Goal: Task Accomplishment & Management: Manage account settings

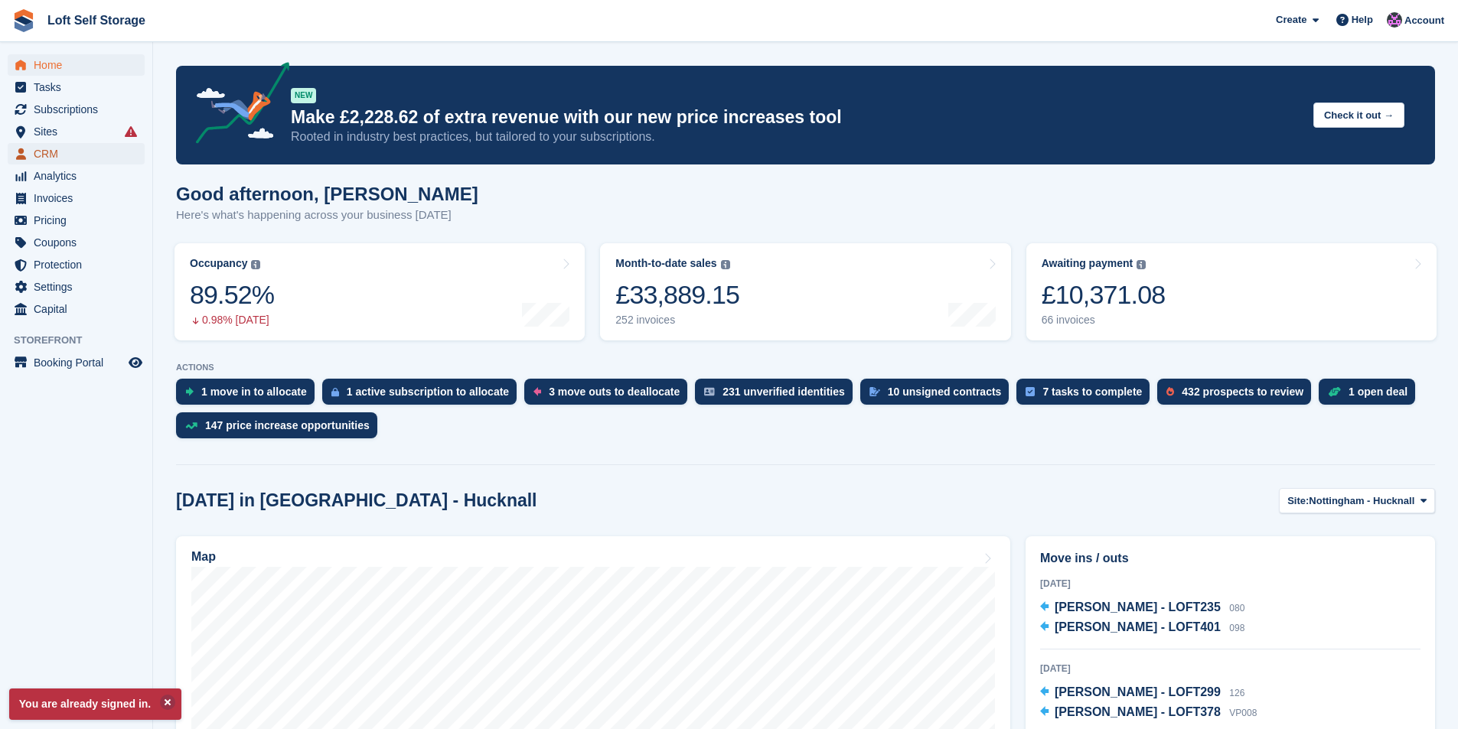
click at [54, 155] on span "CRM" at bounding box center [80, 153] width 92 height 21
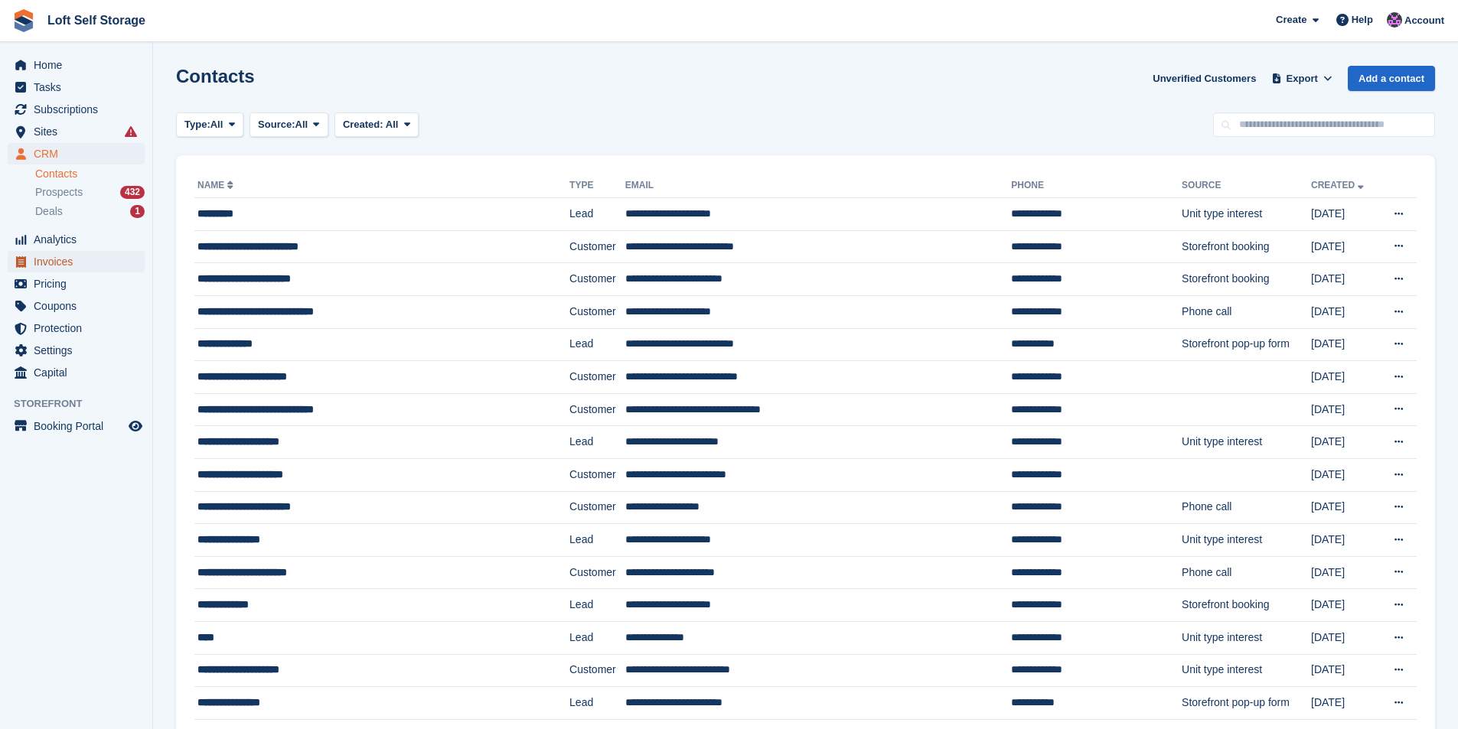
click at [64, 262] on span "Invoices" at bounding box center [80, 261] width 92 height 21
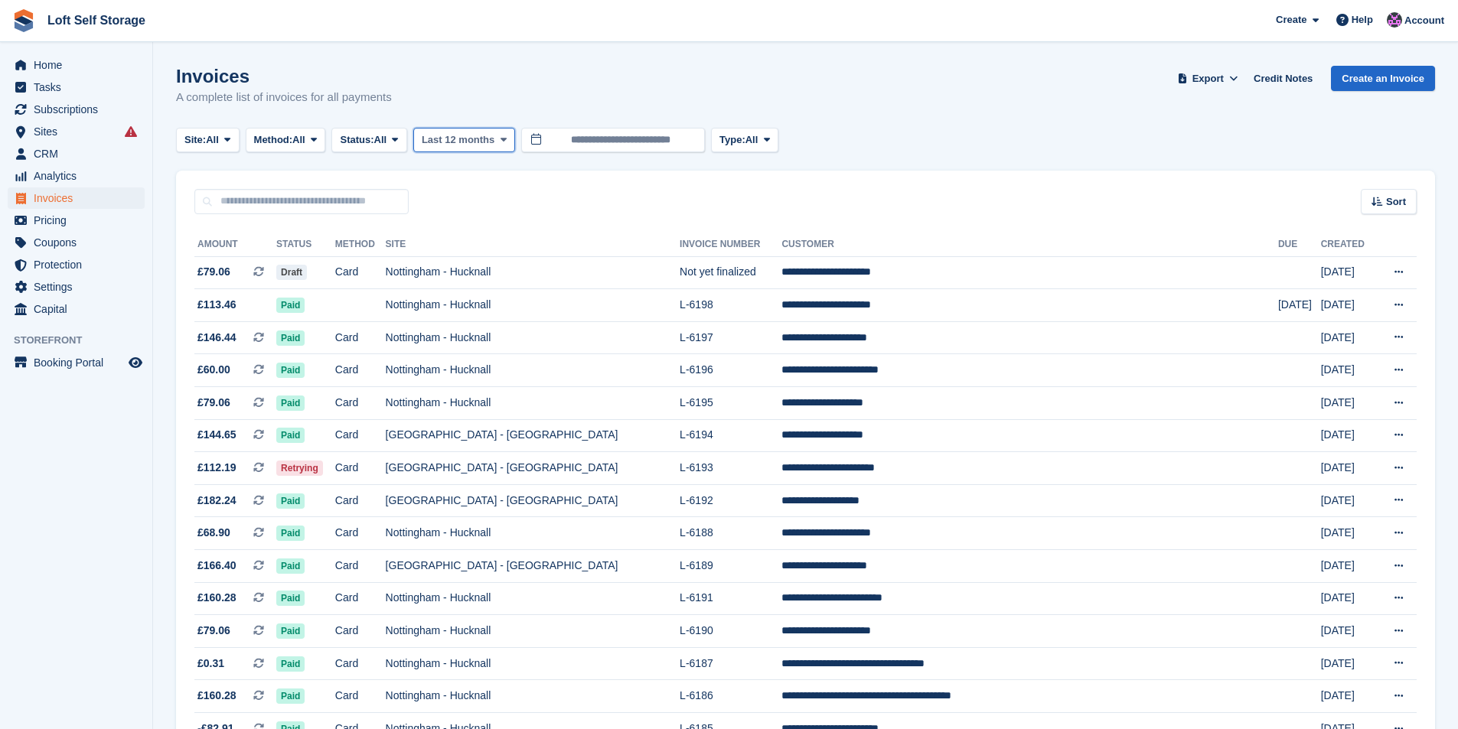
click at [445, 142] on span "Last 12 months" at bounding box center [458, 139] width 73 height 15
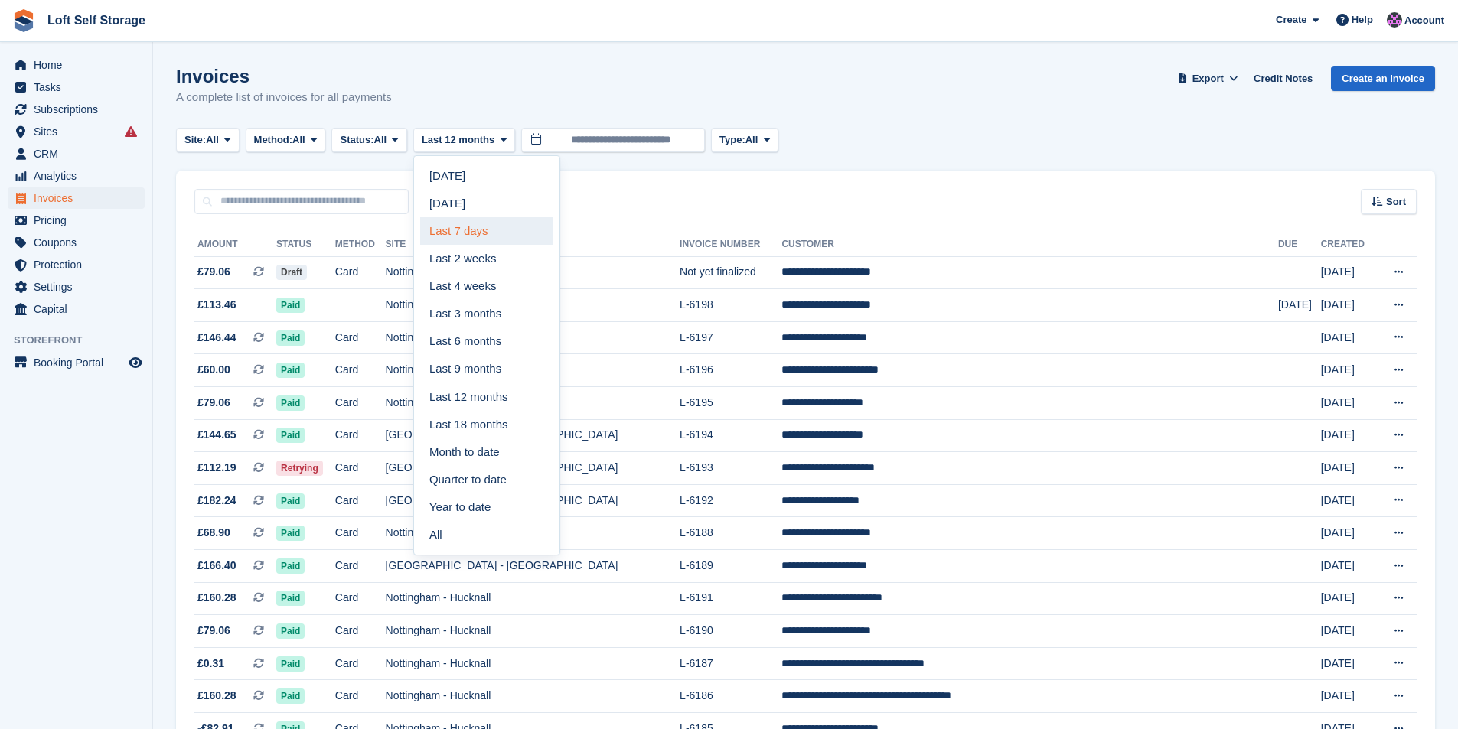
click at [454, 229] on link "Last 7 days" at bounding box center [486, 231] width 133 height 28
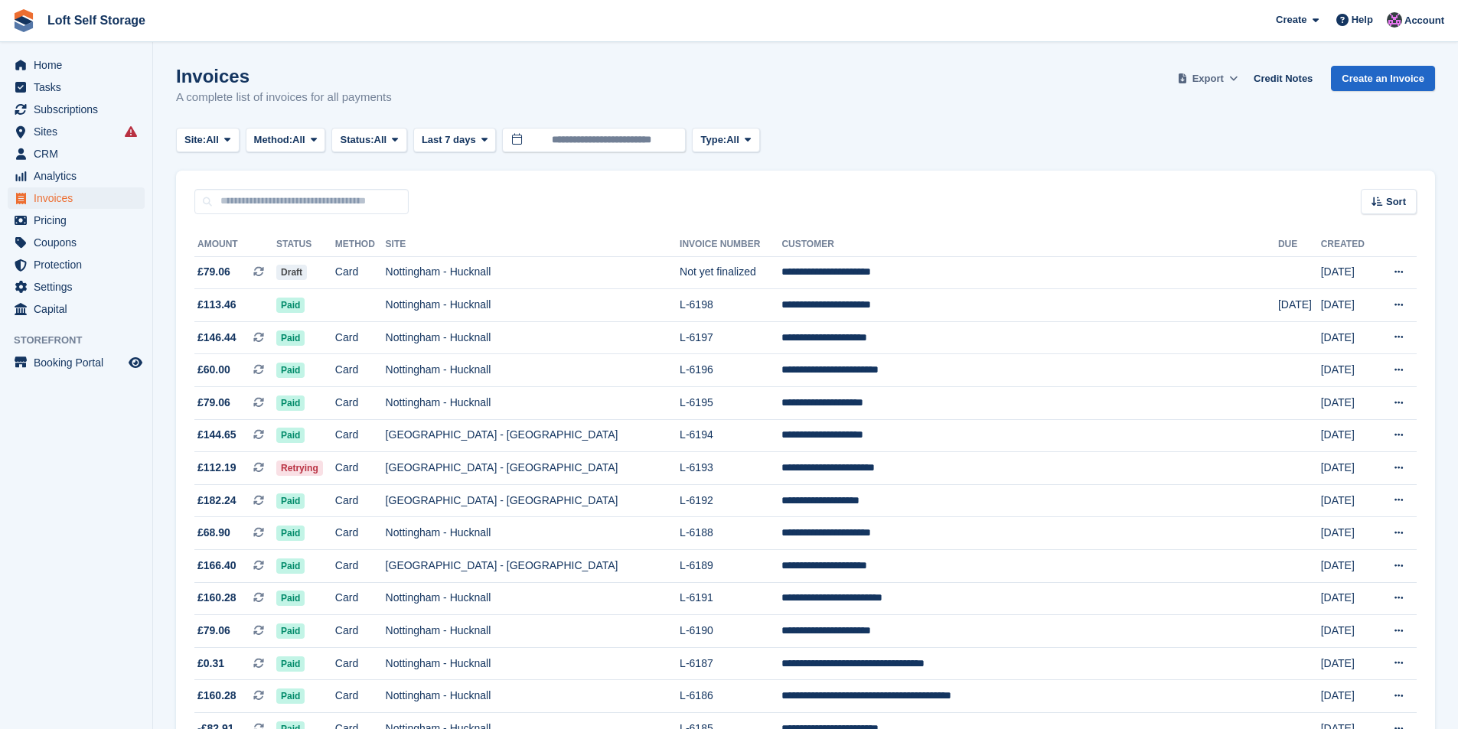
click at [1224, 83] on span "Export" at bounding box center [1207, 78] width 31 height 15
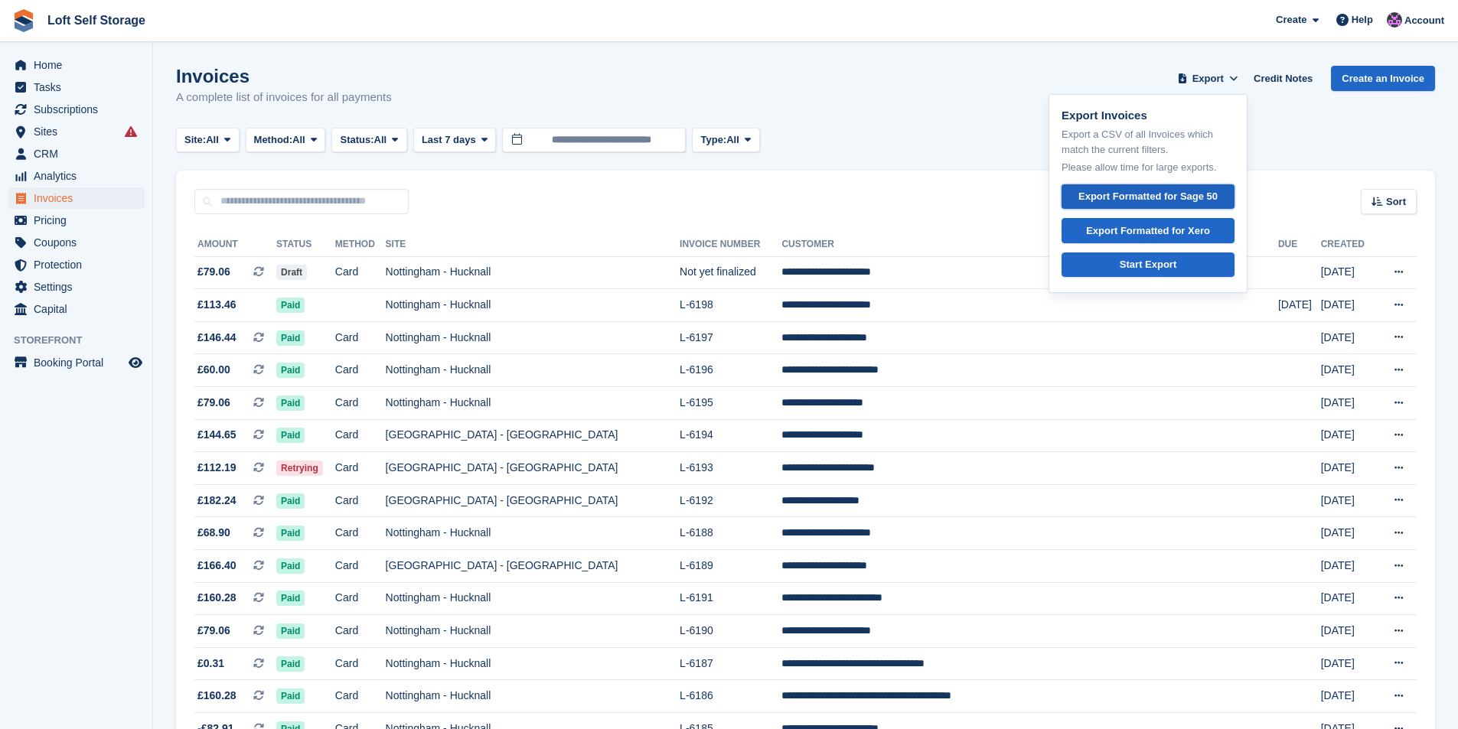
click at [1179, 196] on div "Export Formatted for Sage 50" at bounding box center [1147, 196] width 139 height 15
drag, startPoint x: 940, startPoint y: 128, endPoint x: 932, endPoint y: 142, distance: 16.4
click at [939, 128] on div "Site: All All Nottingham - Hucknall Nottingham - Bestwood Village Method: All A…" at bounding box center [805, 140] width 1259 height 25
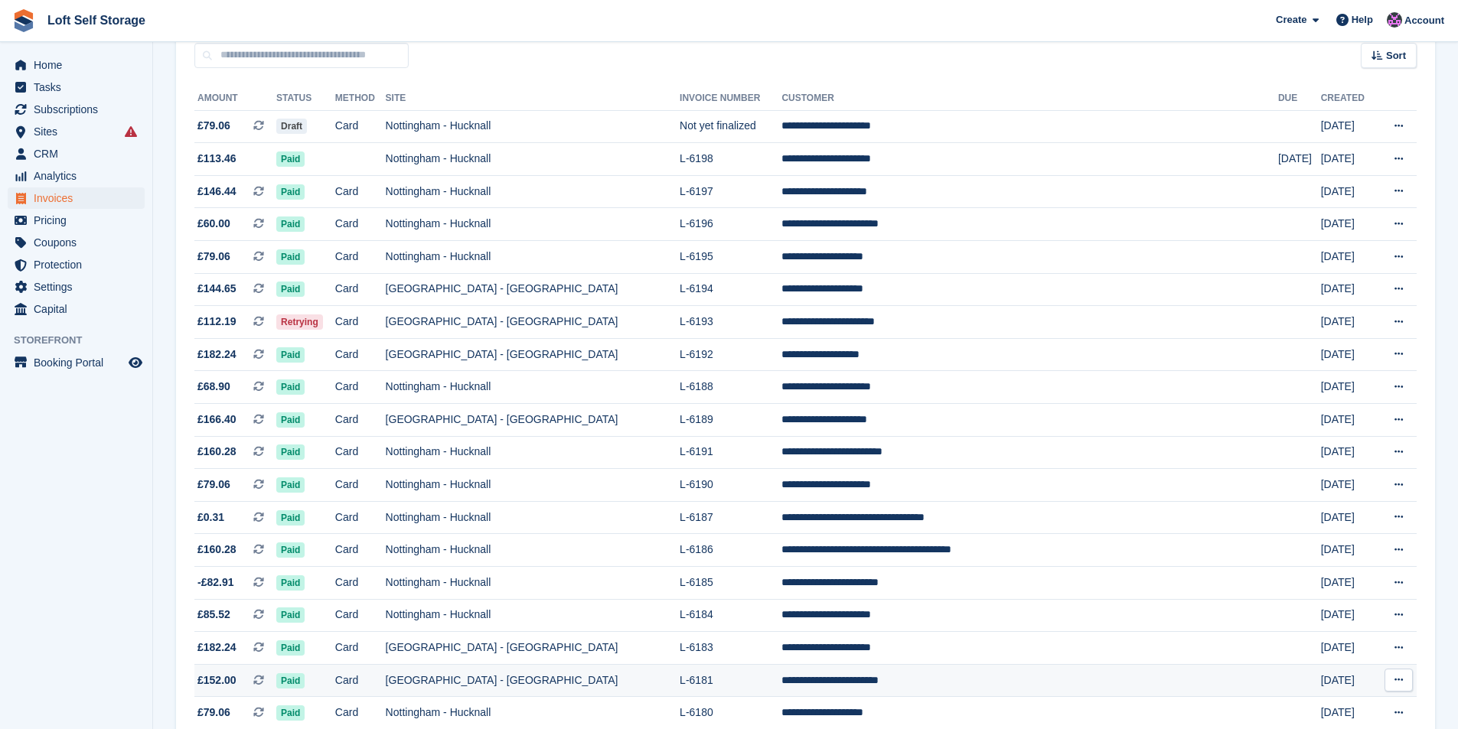
scroll to position [230, 0]
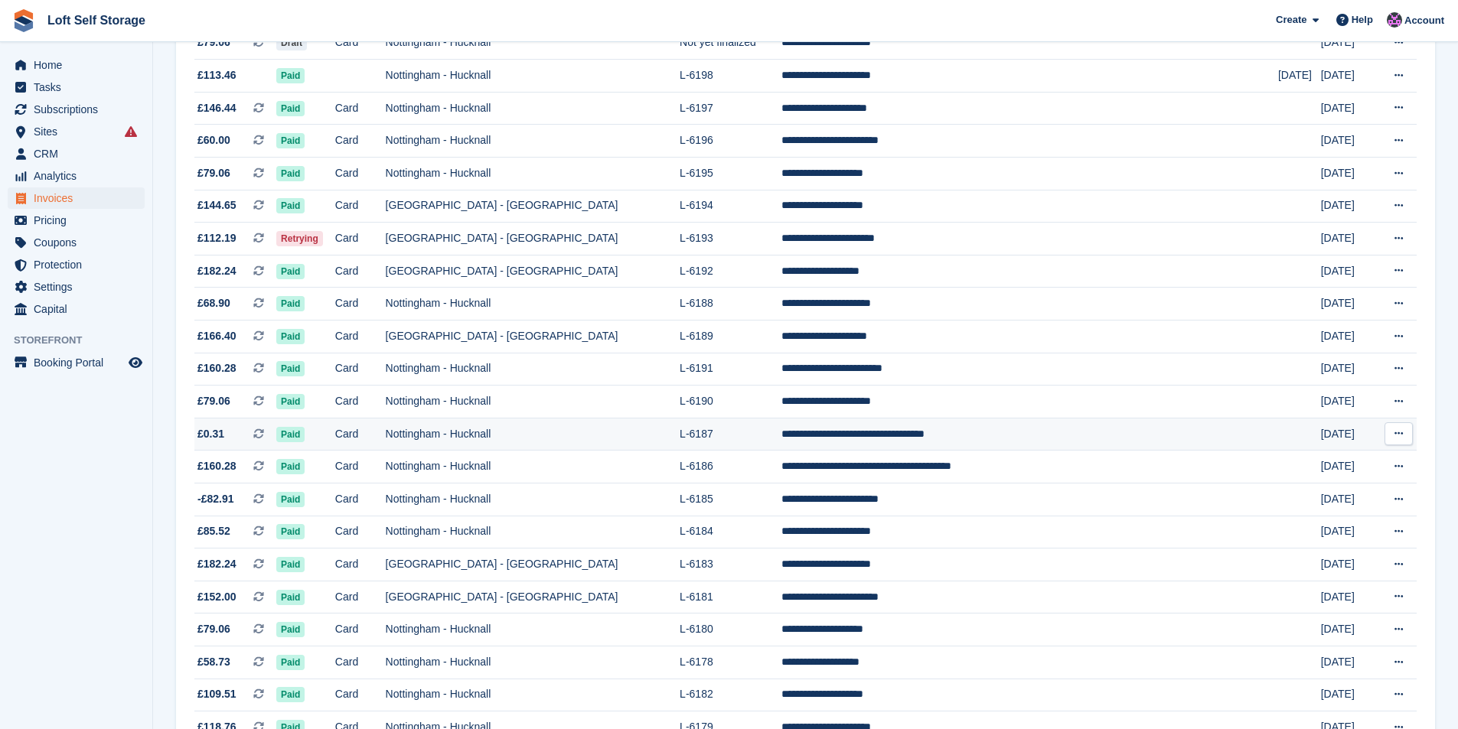
click at [592, 432] on td "Nottingham - Hucknall" at bounding box center [533, 434] width 295 height 33
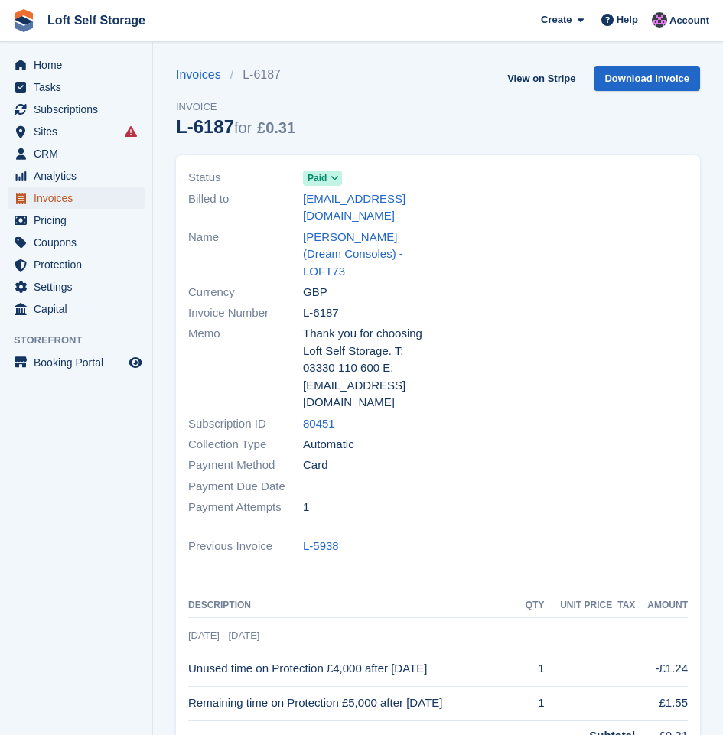
click at [59, 192] on span "Invoices" at bounding box center [80, 197] width 92 height 21
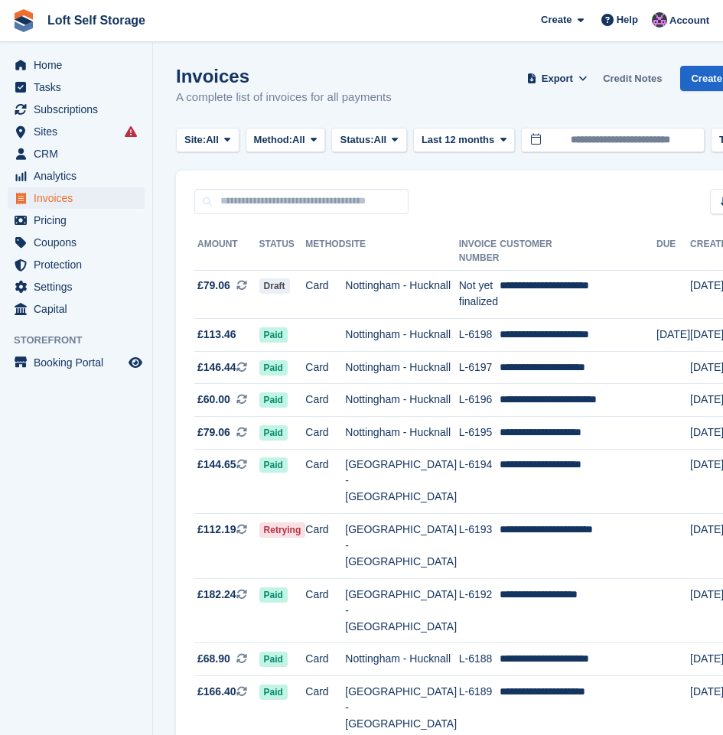
click at [628, 81] on link "Credit Notes" at bounding box center [632, 78] width 71 height 25
